Goal: Navigation & Orientation: Find specific page/section

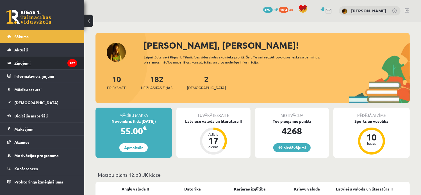
click at [33, 64] on legend "Ziņojumi 182" at bounding box center [45, 62] width 63 height 13
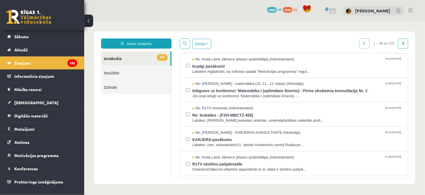
click at [107, 72] on link "Nosūtītie" at bounding box center [136, 72] width 70 height 14
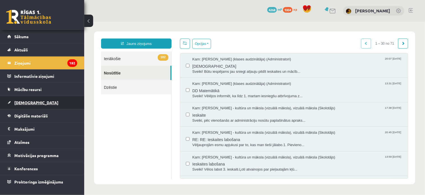
click at [26, 101] on span "[DEMOGRAPHIC_DATA]" at bounding box center [36, 102] width 44 height 5
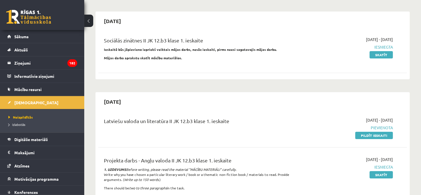
scroll to position [84, 0]
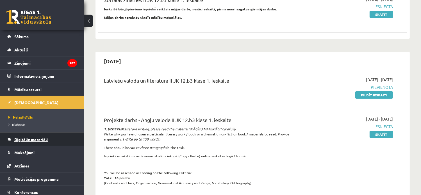
click at [31, 138] on span "Digitālie materiāli" at bounding box center [30, 139] width 33 height 5
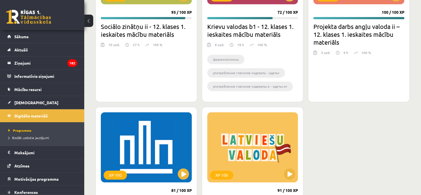
scroll to position [1123, 0]
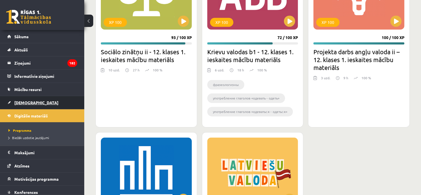
click at [24, 100] on span "[DEMOGRAPHIC_DATA]" at bounding box center [36, 102] width 44 height 5
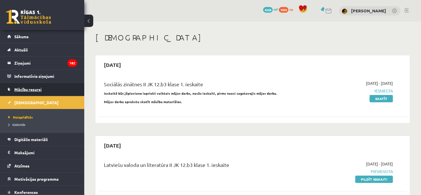
click at [25, 86] on link "Mācību resursi" at bounding box center [42, 89] width 70 height 13
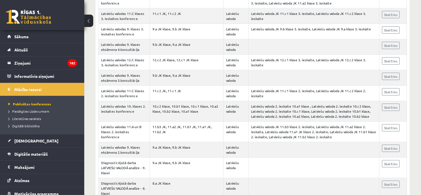
scroll to position [499, 0]
click at [24, 45] on link "Aktuāli" at bounding box center [42, 49] width 70 height 13
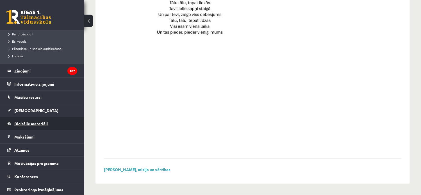
scroll to position [118, 0]
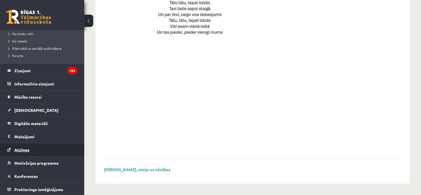
click at [30, 148] on link "Atzīmes" at bounding box center [42, 149] width 70 height 13
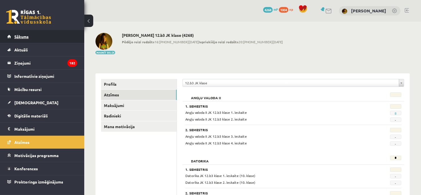
click at [24, 35] on span "Sākums" at bounding box center [21, 36] width 14 height 5
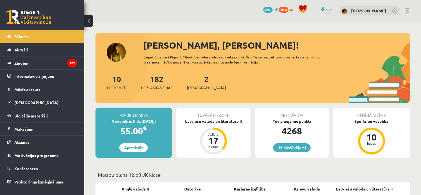
scroll to position [84, 0]
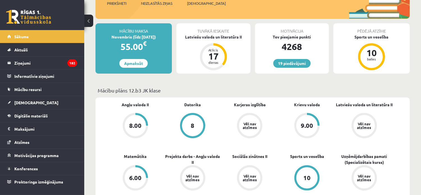
click at [366, 125] on div "Vēl nav atzīmes" at bounding box center [364, 125] width 16 height 7
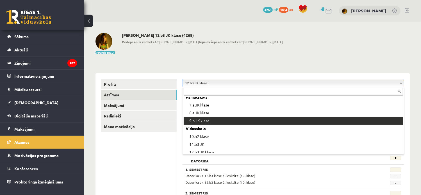
scroll to position [7, 0]
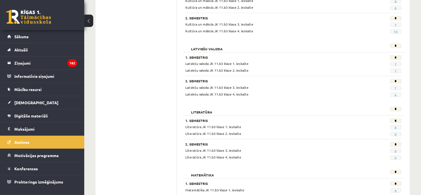
scroll to position [345, 0]
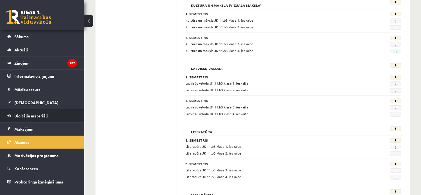
click at [30, 116] on span "Digitālie materiāli" at bounding box center [30, 115] width 33 height 5
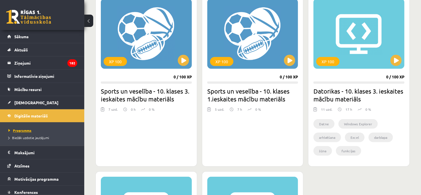
click at [26, 128] on span "Programma" at bounding box center [19, 130] width 23 height 4
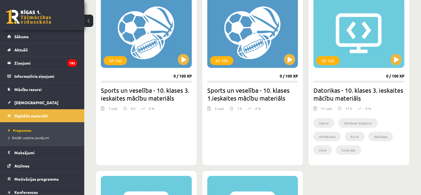
scroll to position [477, 0]
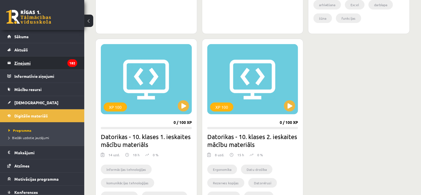
click at [17, 61] on legend "Ziņojumi 182" at bounding box center [45, 62] width 63 height 13
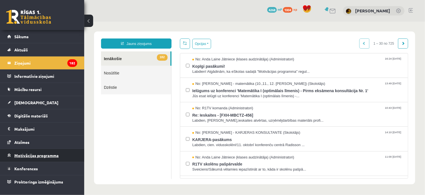
click at [40, 153] on span "Motivācijas programma" at bounding box center [36, 155] width 44 height 5
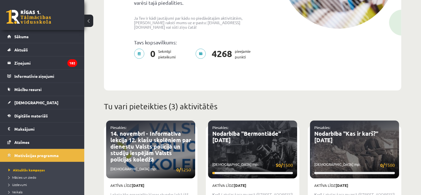
scroll to position [140, 0]
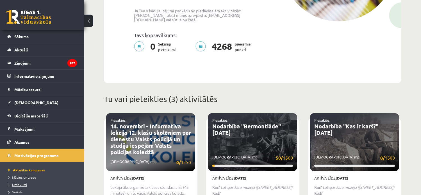
click at [19, 182] on span "Uzdevumi" at bounding box center [17, 184] width 19 height 4
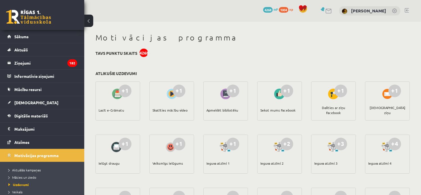
click at [405, 10] on link at bounding box center [406, 10] width 4 height 4
